Goal: Task Accomplishment & Management: Manage account settings

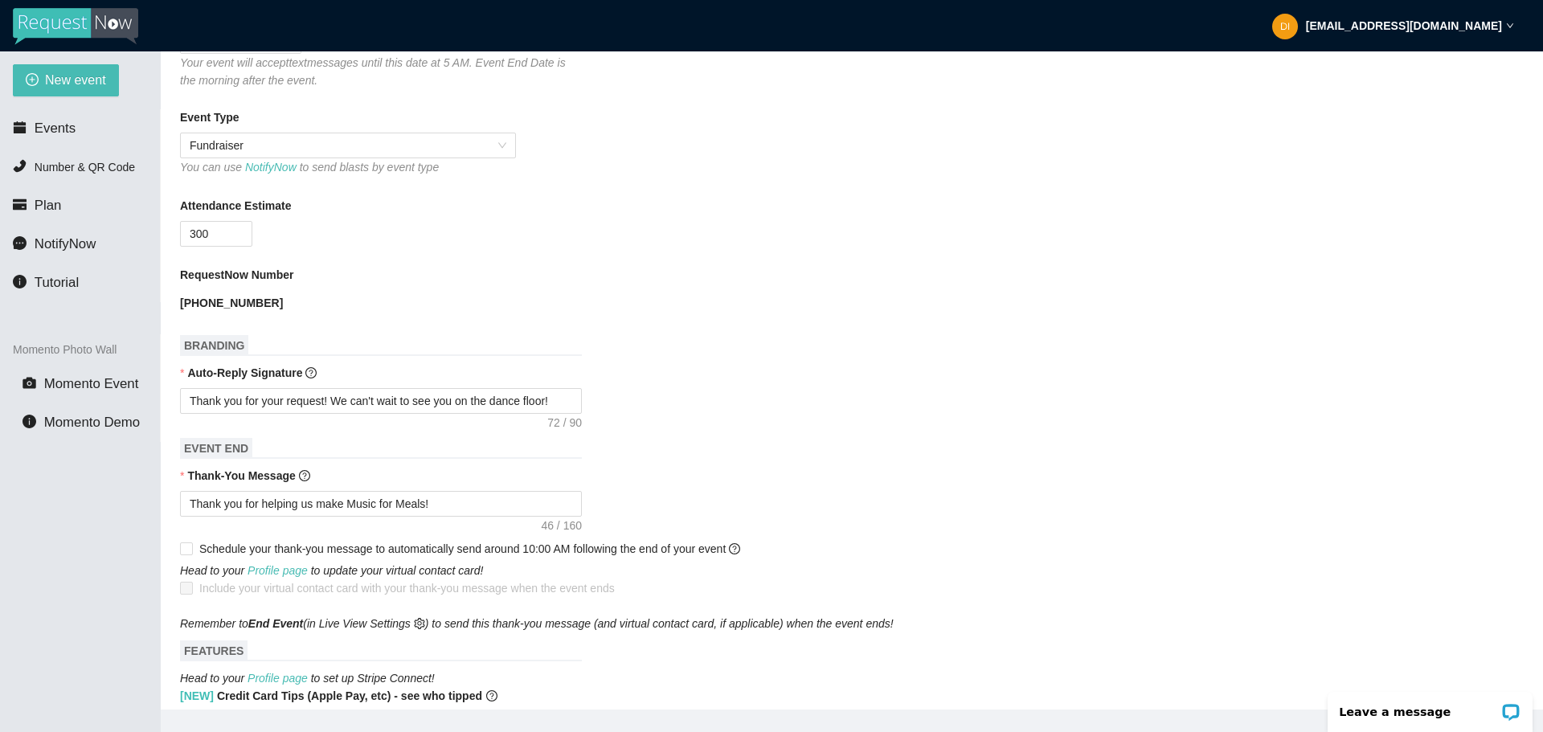
scroll to position [402, 0]
click at [432, 448] on h1 "EVENT END" at bounding box center [381, 446] width 402 height 21
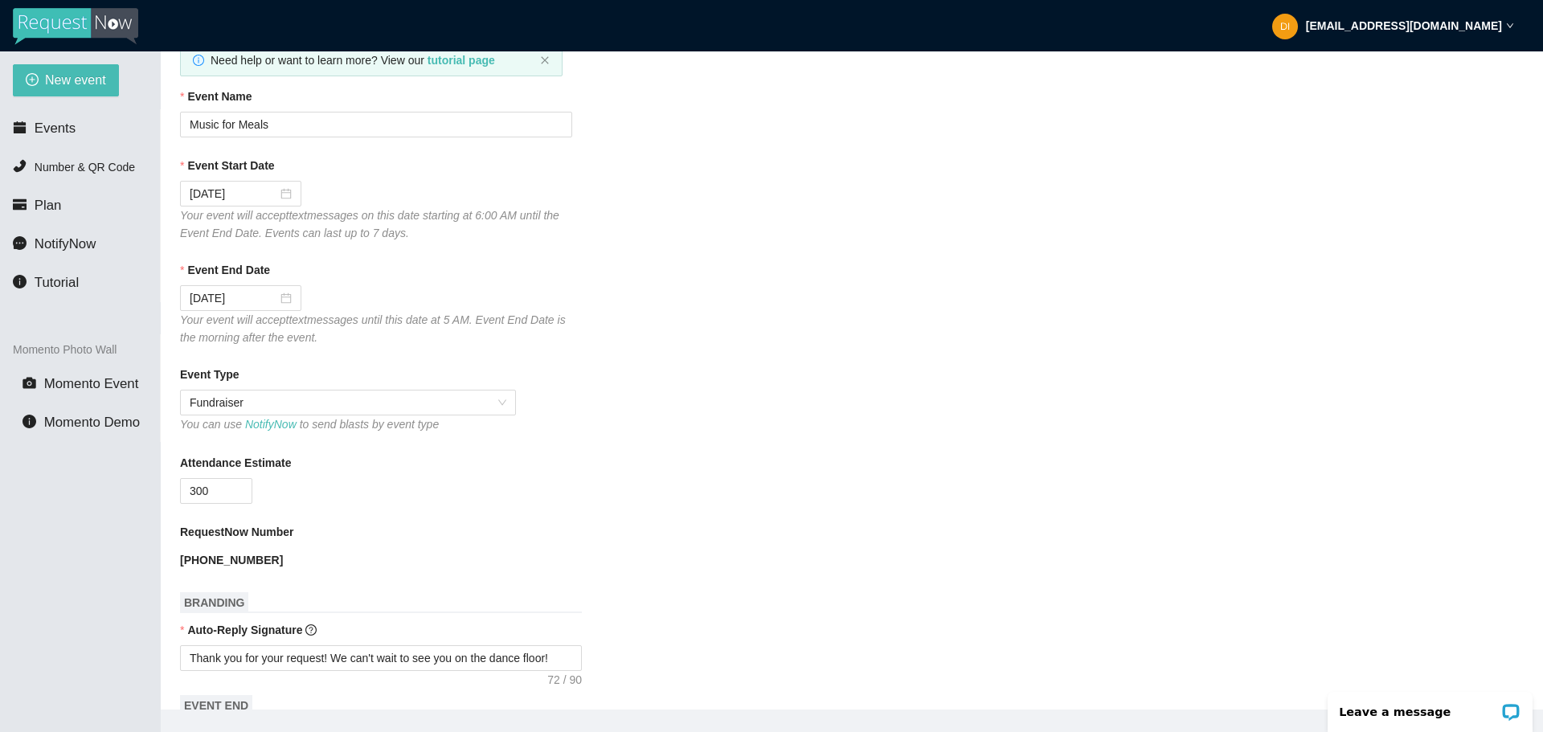
scroll to position [0, 0]
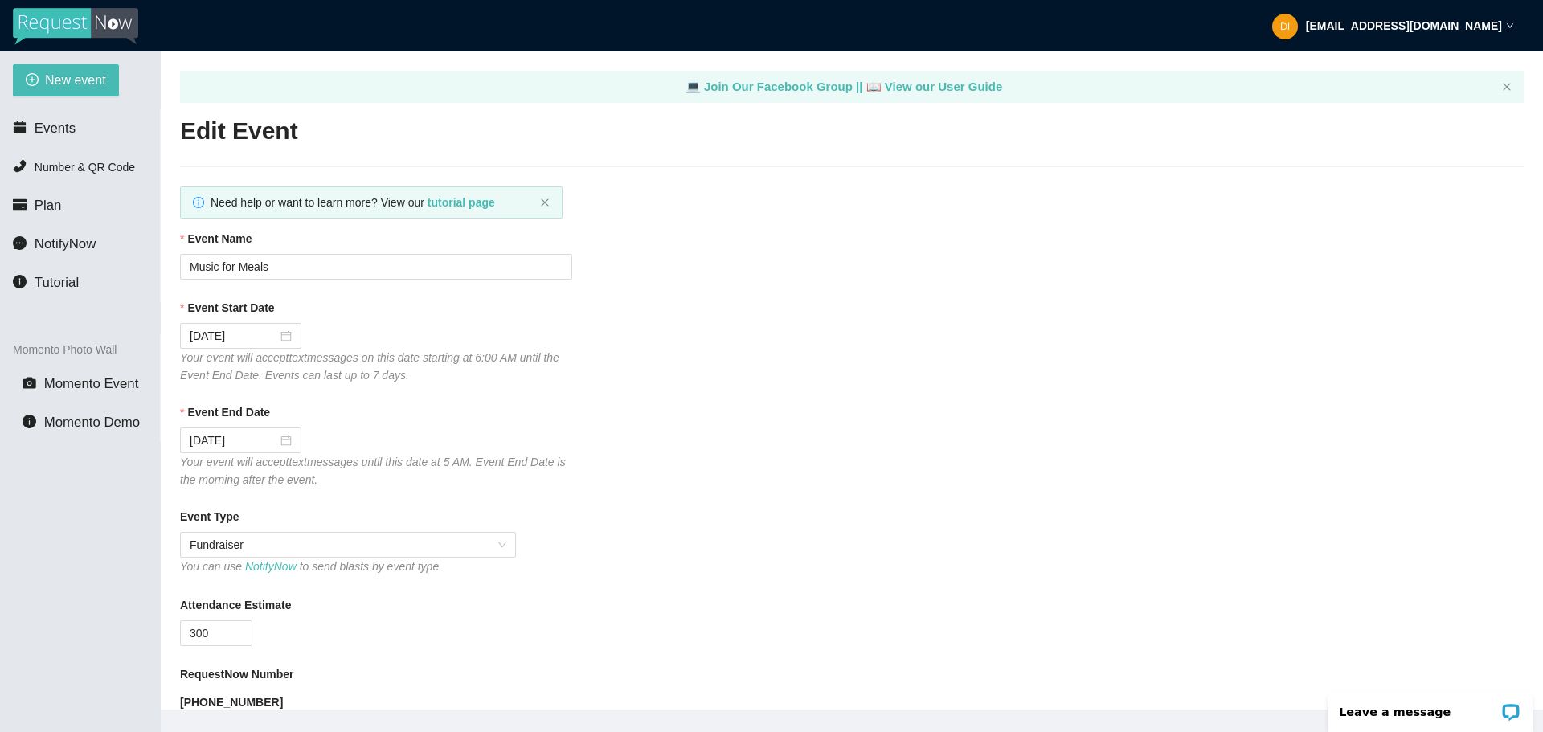
click at [1481, 35] on div "[EMAIL_ADDRESS][DOMAIN_NAME]" at bounding box center [1393, 25] width 242 height 51
click at [1407, 76] on span "Profile" at bounding box center [1425, 71] width 158 height 18
type textarea "[URL][DOMAIN_NAME]"
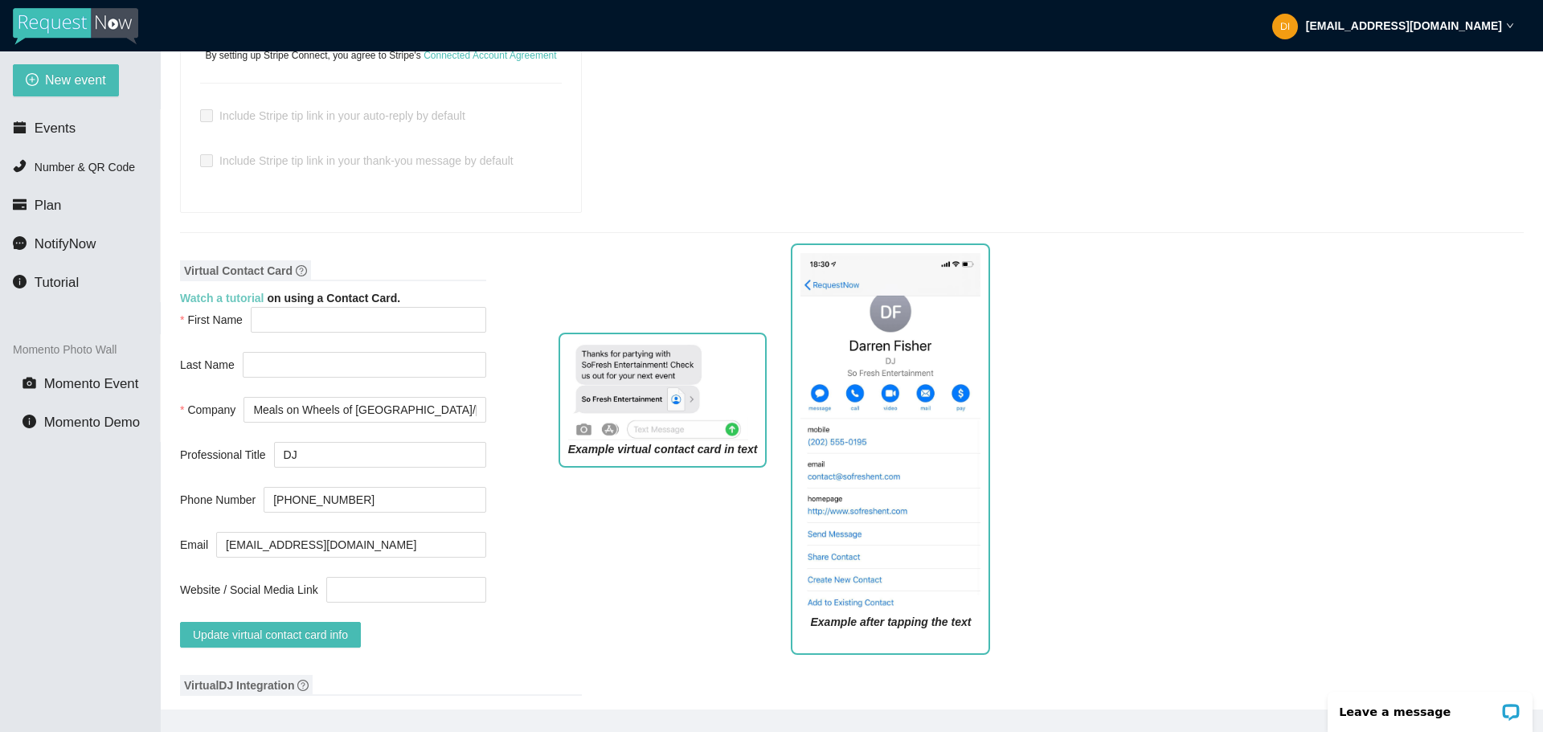
scroll to position [1045, 0]
click at [294, 306] on input "First Name" at bounding box center [368, 319] width 235 height 26
type input "[PERSON_NAME] Sound"
click at [523, 500] on div "Virtual Contact Card Watch a tutorial on using a Contact Card. First Name [PERS…" at bounding box center [852, 459] width 1344 height 415
click at [428, 576] on input "Website / Social Media Link" at bounding box center [406, 589] width 160 height 26
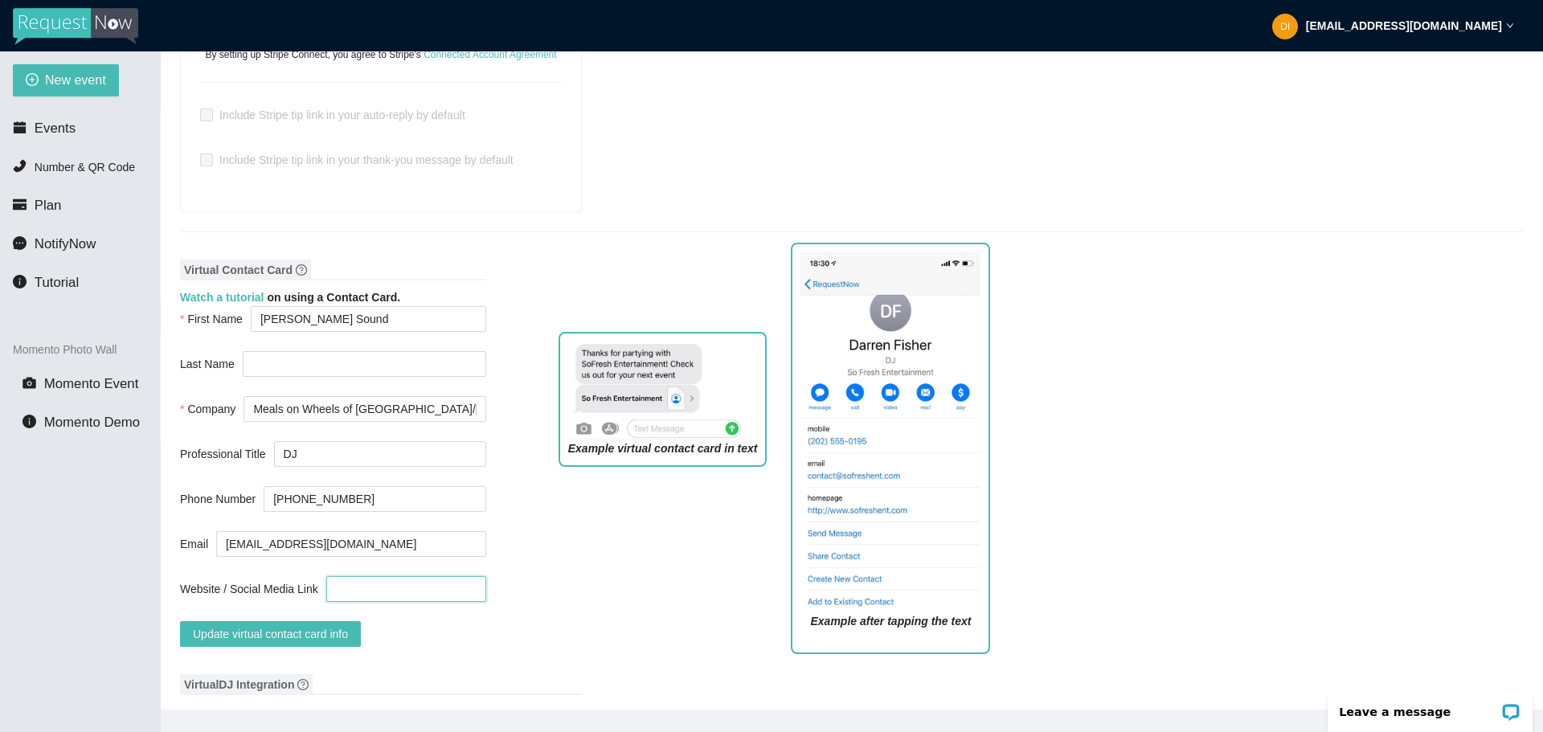
type input "[URL][DOMAIN_NAME]"
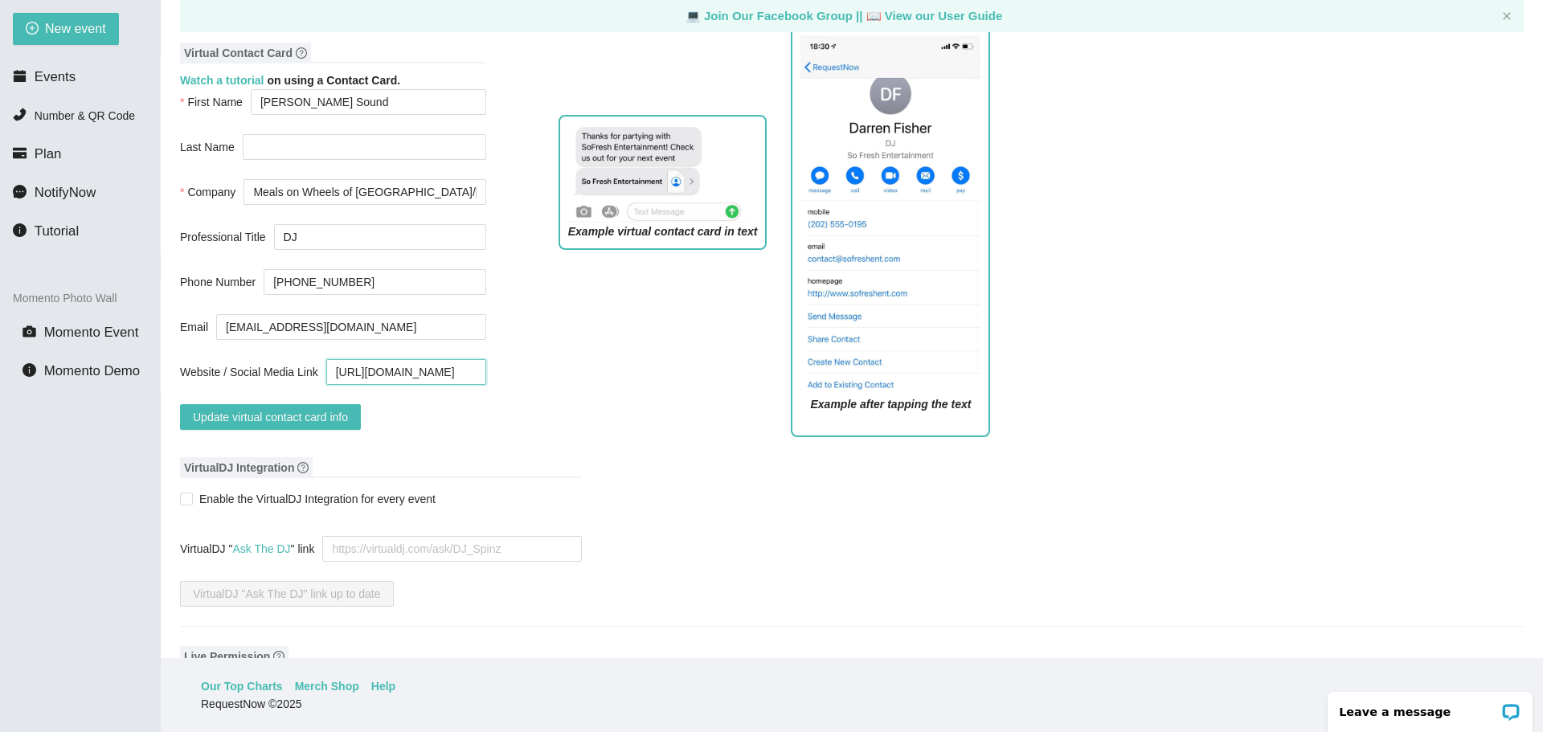
scroll to position [969, 0]
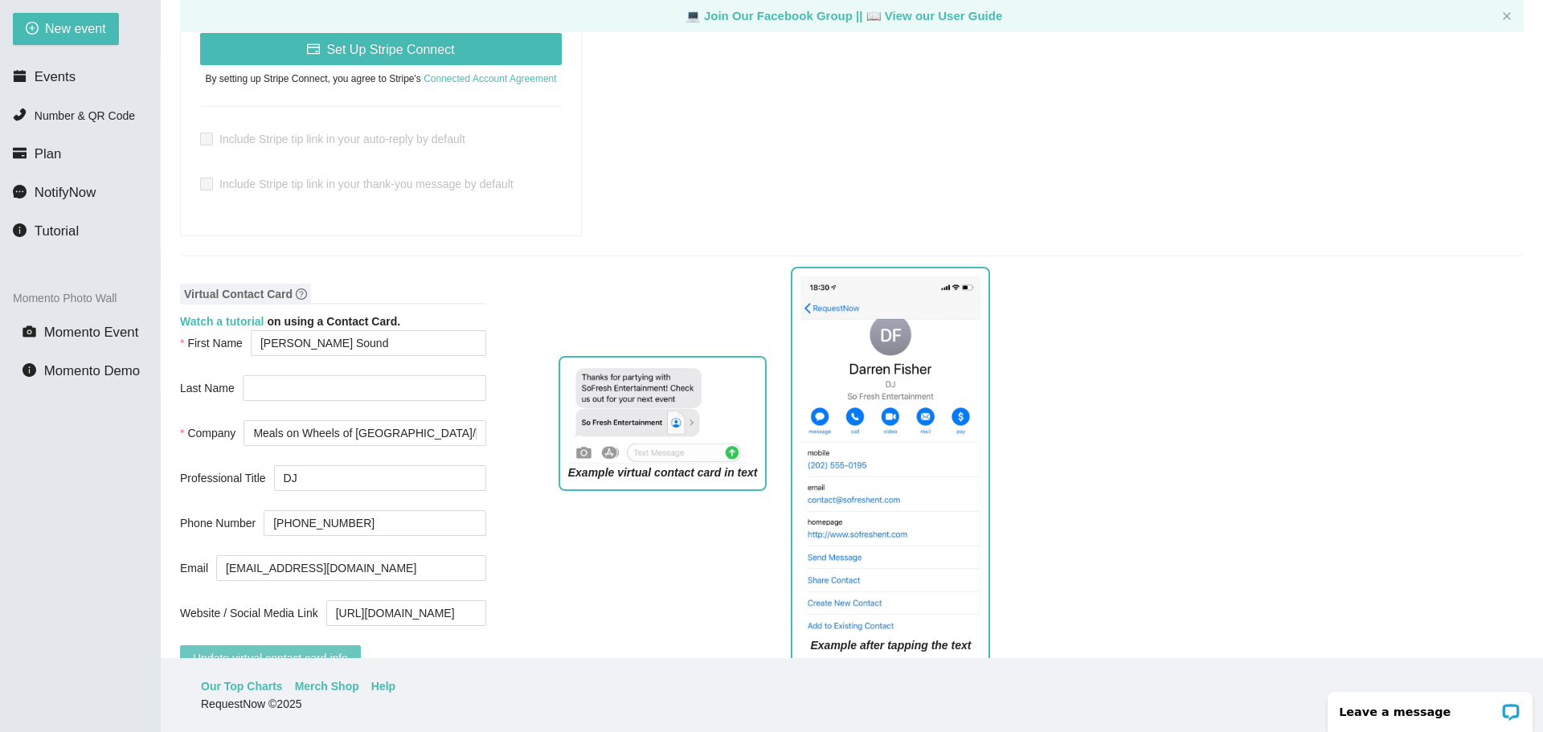
click at [290, 649] on span "Update virtual contact card info" at bounding box center [270, 658] width 155 height 18
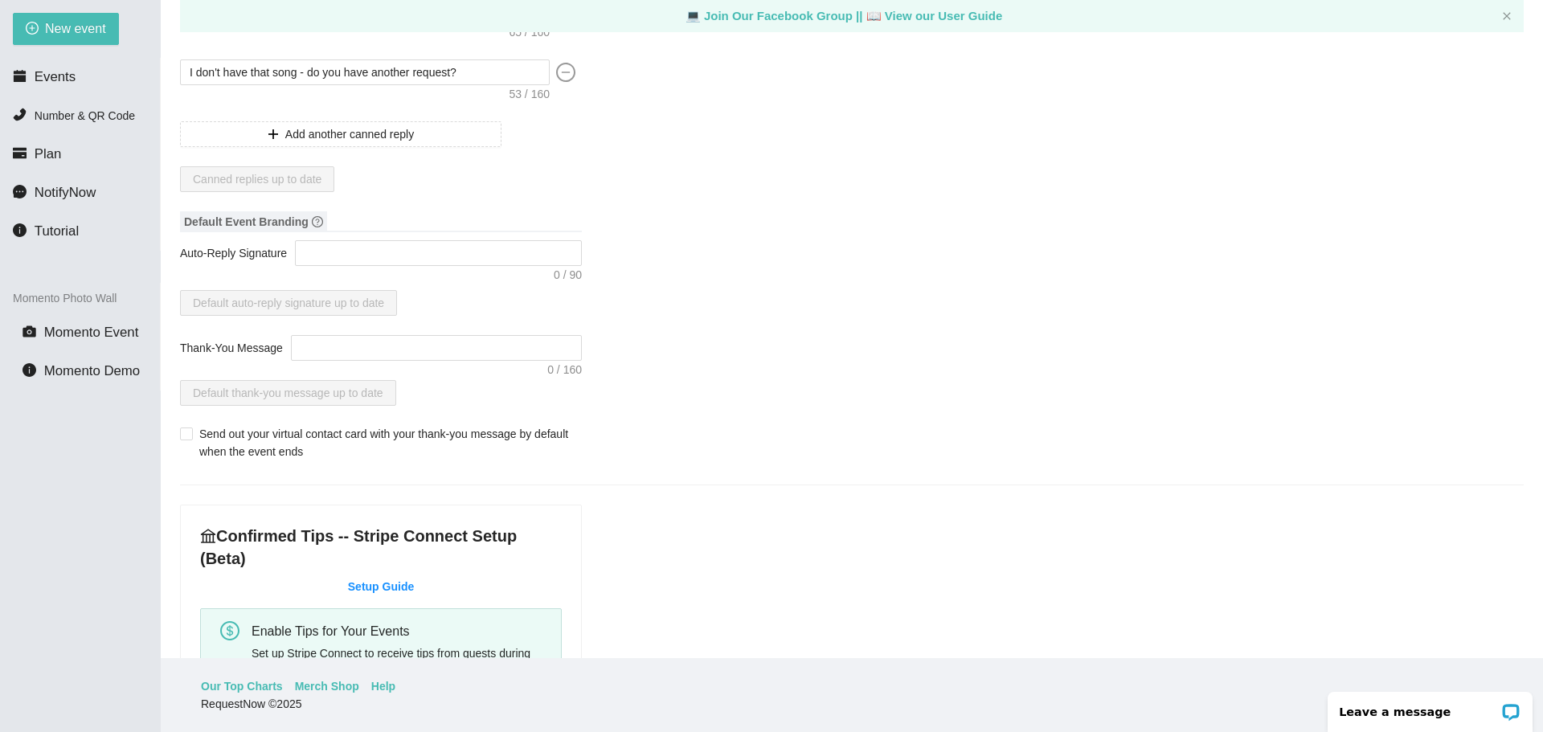
scroll to position [0, 0]
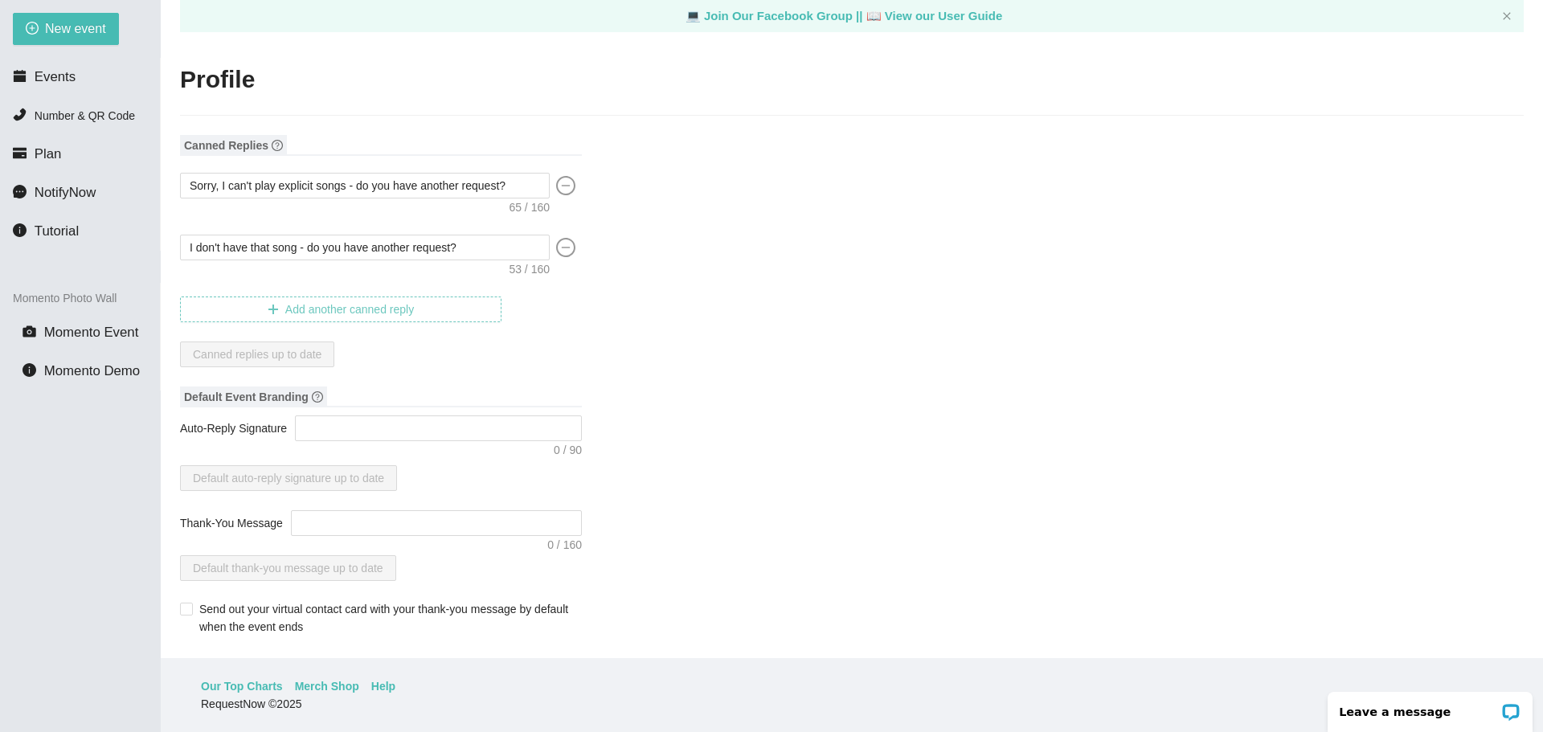
click at [295, 300] on button "Add another canned reply" at bounding box center [340, 310] width 321 height 26
type textarea "Canned reply #3"
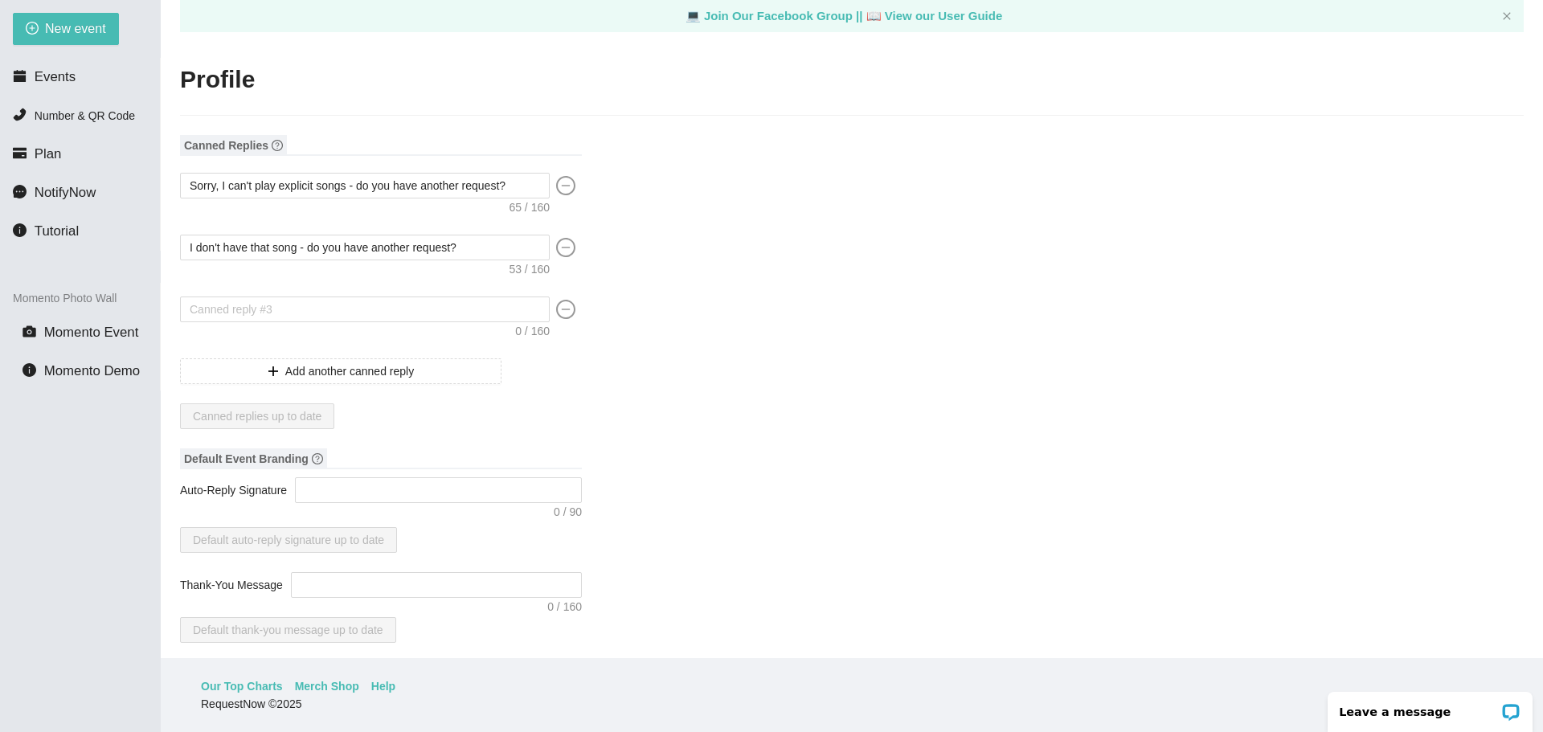
click at [573, 312] on icon "minus-circle" at bounding box center [565, 309] width 19 height 19
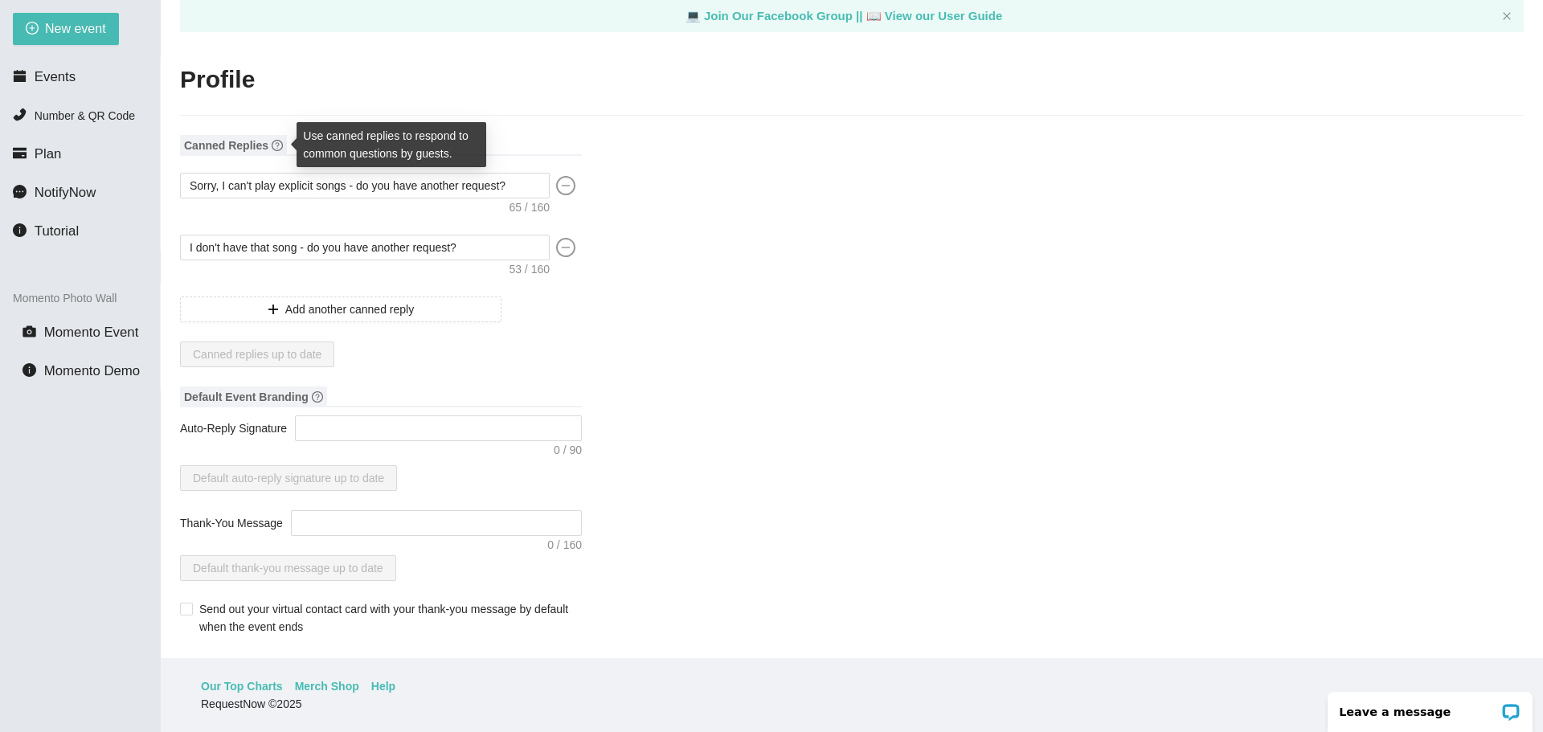
click at [280, 140] on icon "question-circle" at bounding box center [277, 145] width 11 height 11
click at [372, 437] on textarea "Auto-Reply Signature" at bounding box center [438, 428] width 287 height 26
